Goal: Task Accomplishment & Management: Manage account settings

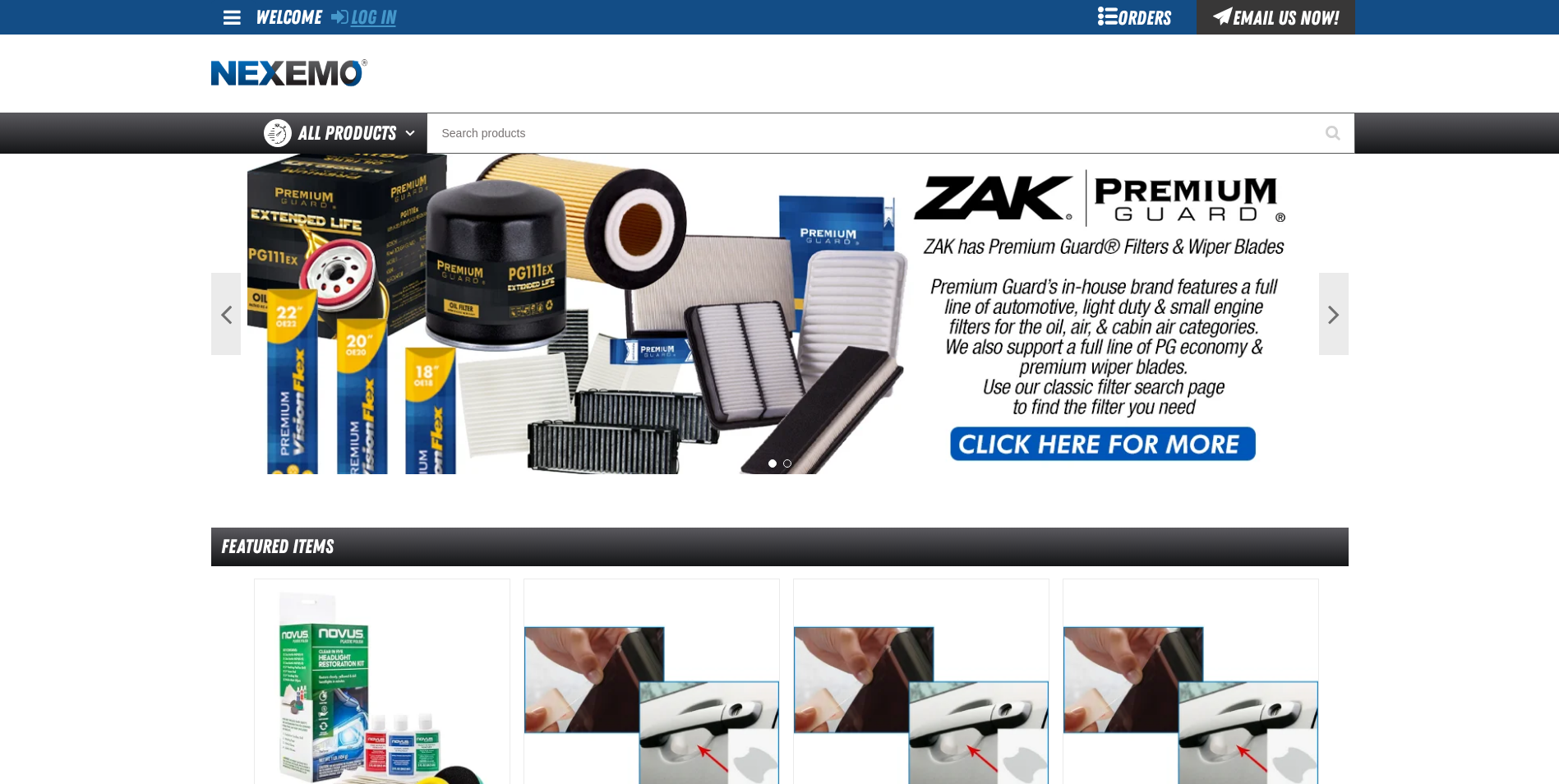
click at [351, 10] on link "Log In" at bounding box center [363, 17] width 65 height 23
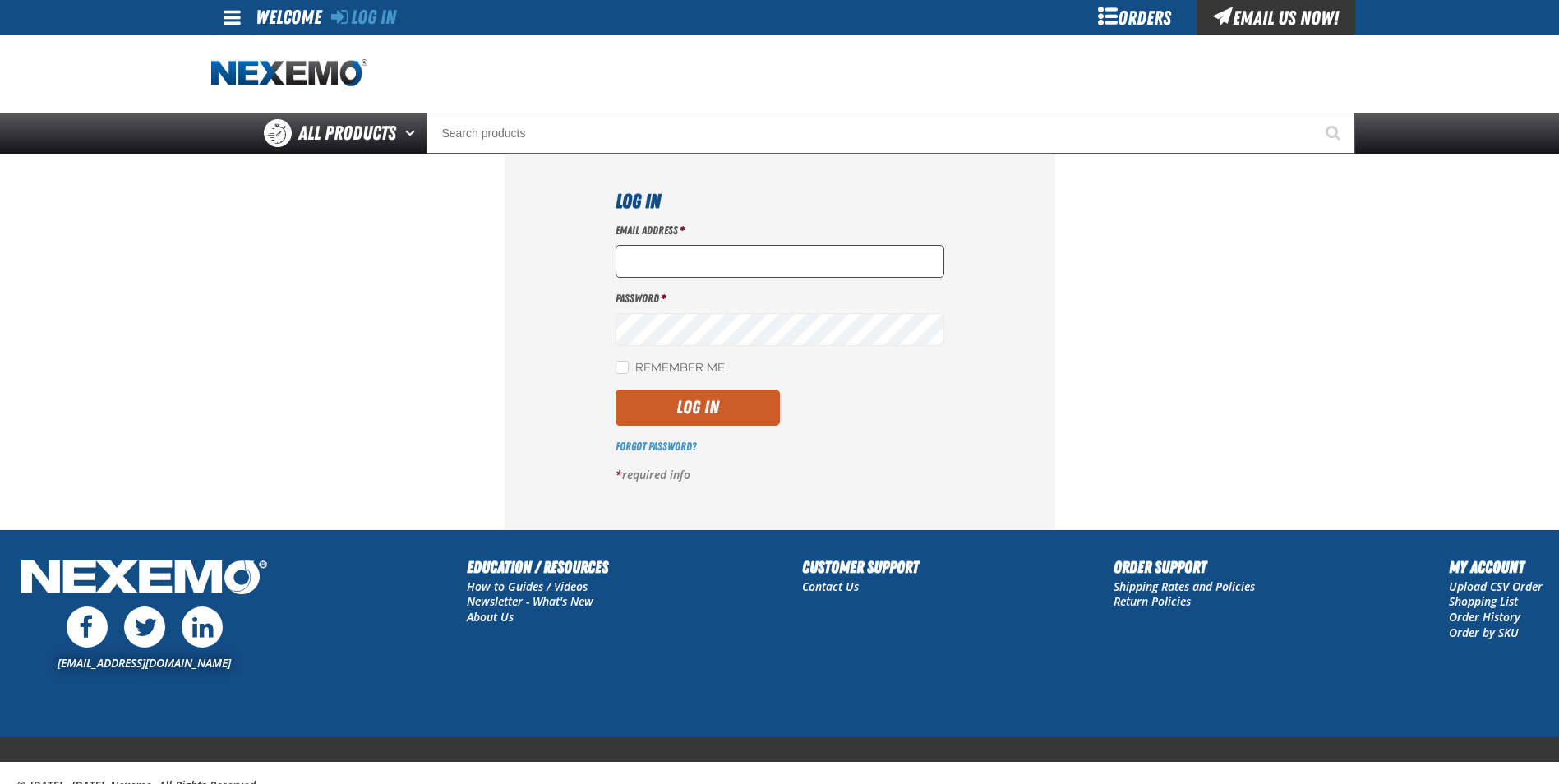
click at [690, 262] on input "Email Address *" at bounding box center [780, 262] width 329 height 33
type input "RHOADLEY@HUSKERAUTOGROUP.COM"
click at [690, 346] on div "Email Address * RHOADLEY@HUSKERAUTOGROUP.COM Password * Remember Me Log In Forg…" at bounding box center [780, 359] width 329 height 273
